Goal: Navigation & Orientation: Find specific page/section

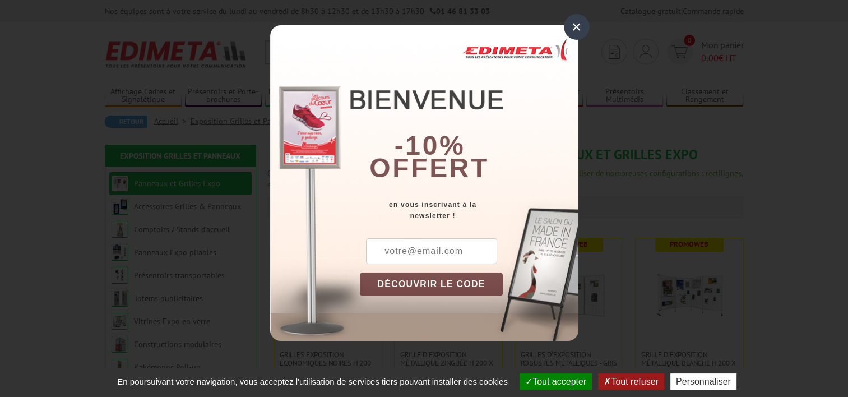
click at [573, 27] on div "×" at bounding box center [577, 27] width 26 height 26
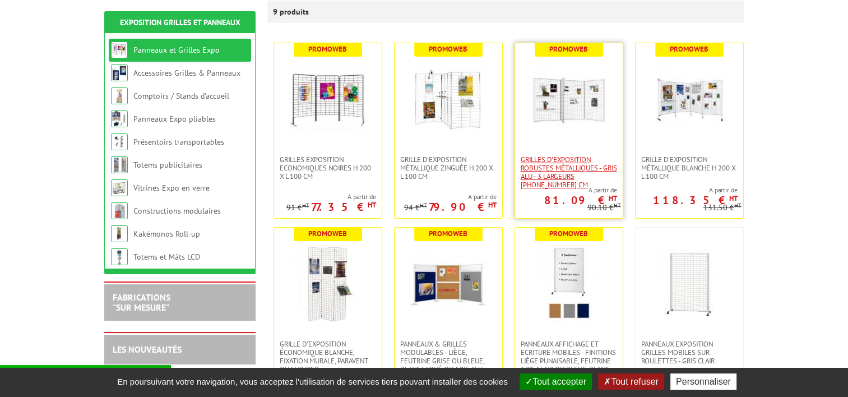
scroll to position [196, 0]
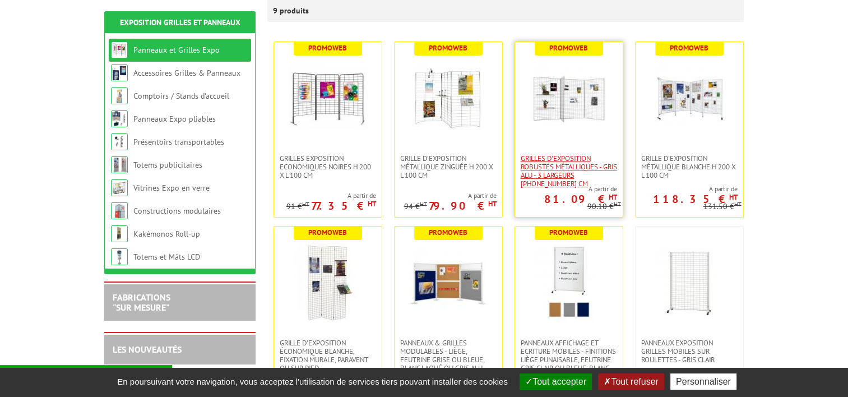
click at [585, 170] on span "Grilles d'exposition robustes métalliques - gris alu - 3 largeurs [PHONE_NUMBER…" at bounding box center [568, 171] width 96 height 34
